Goal: Task Accomplishment & Management: Manage account settings

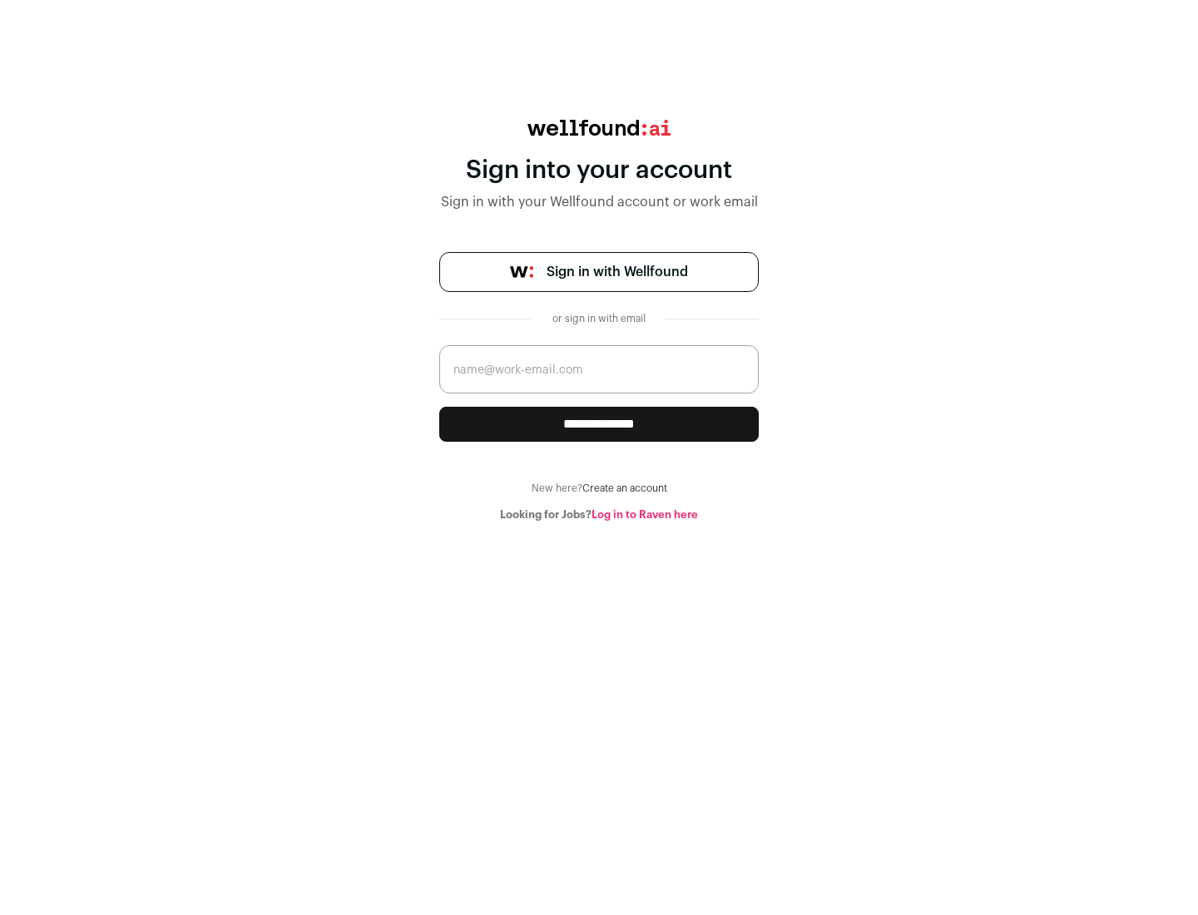
click at [617, 272] on span "Sign in with Wellfound" at bounding box center [617, 272] width 141 height 20
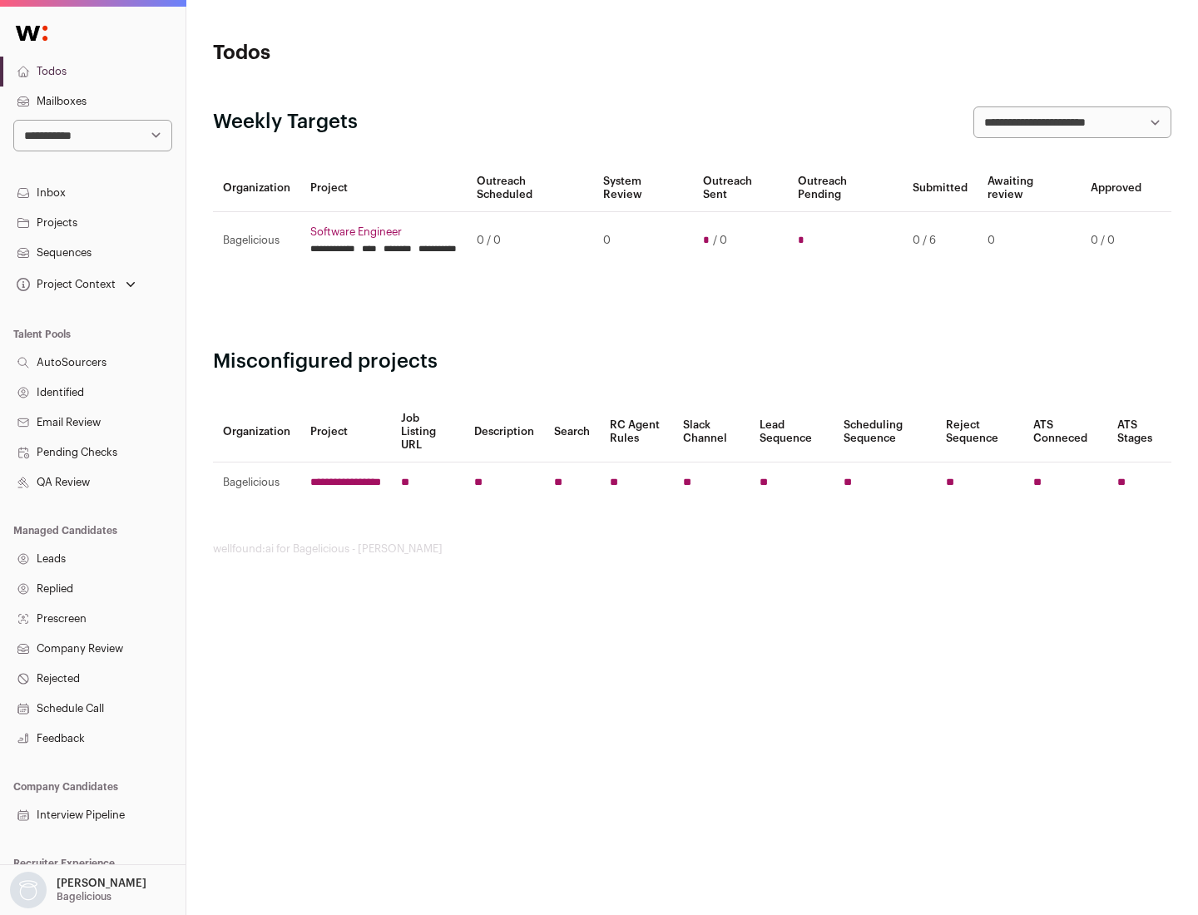
click at [92, 222] on link "Projects" at bounding box center [93, 223] width 186 height 30
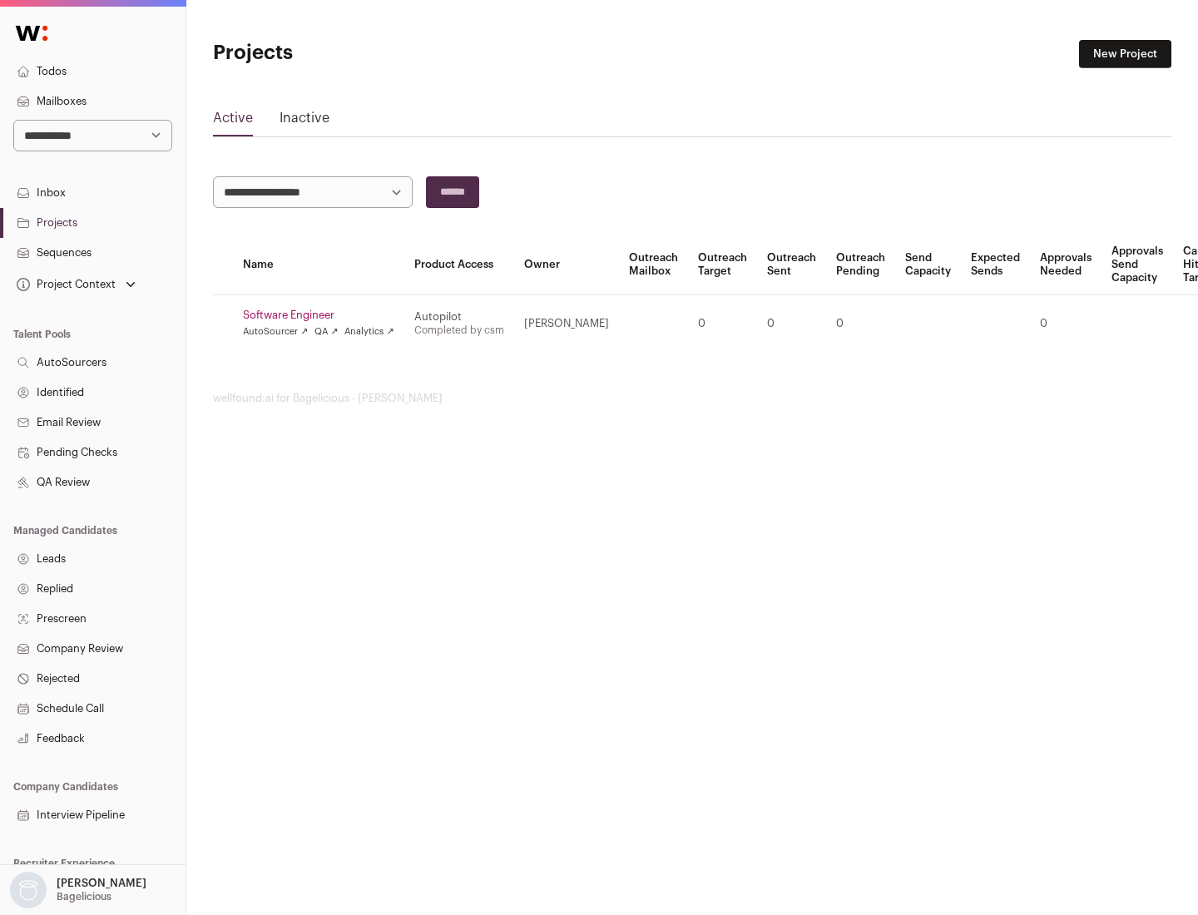
click at [324, 315] on link "Software Engineer" at bounding box center [318, 315] width 151 height 13
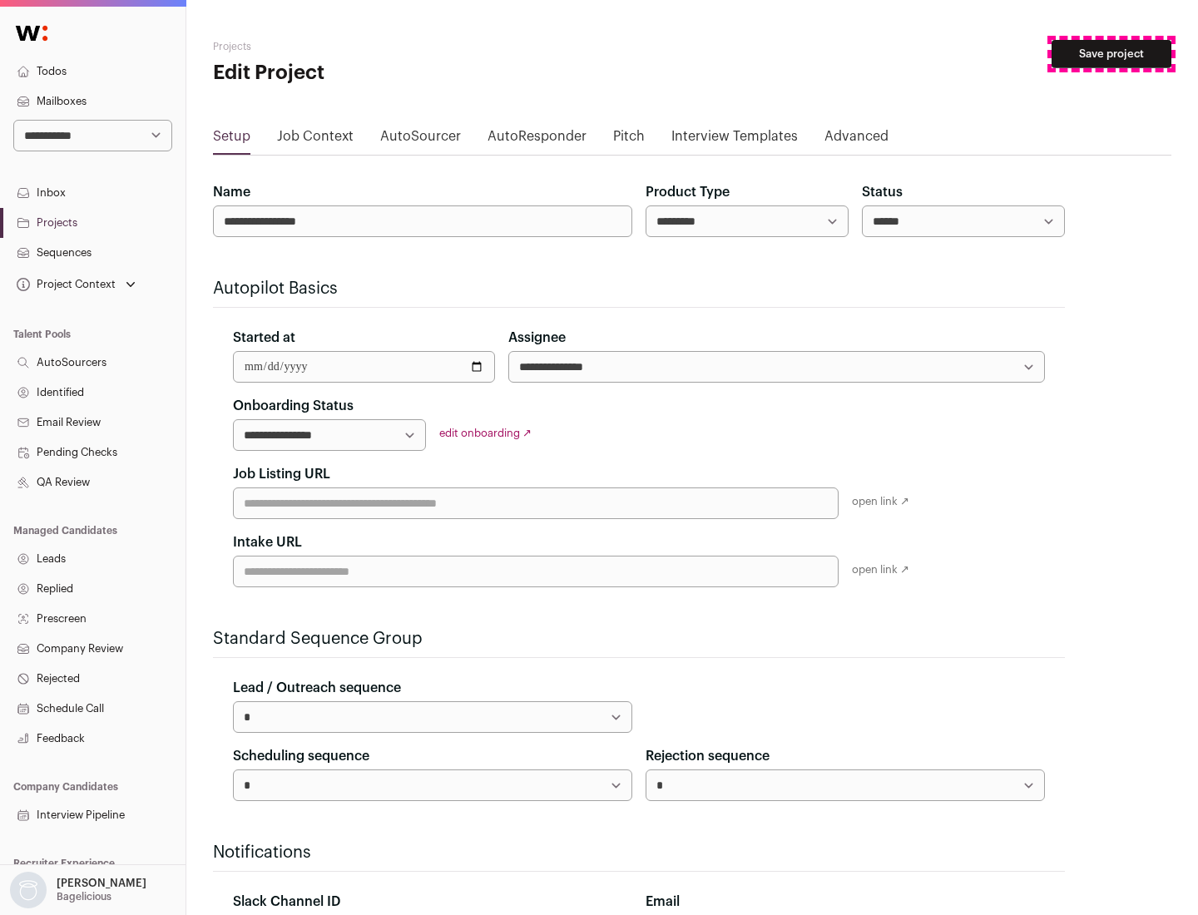
click at [1112, 54] on button "Save project" at bounding box center [1112, 54] width 120 height 28
